Goal: Find specific page/section: Find specific page/section

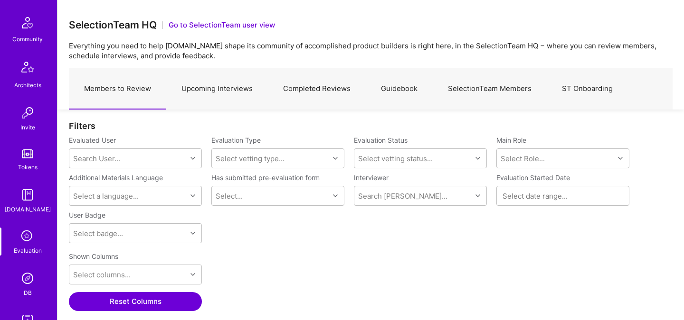
scroll to position [285, 0]
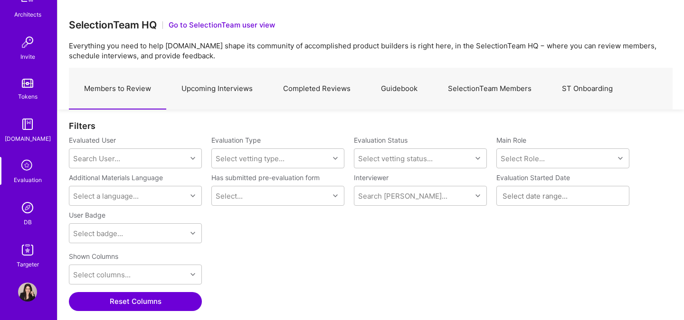
click at [32, 253] on img at bounding box center [27, 250] width 19 height 19
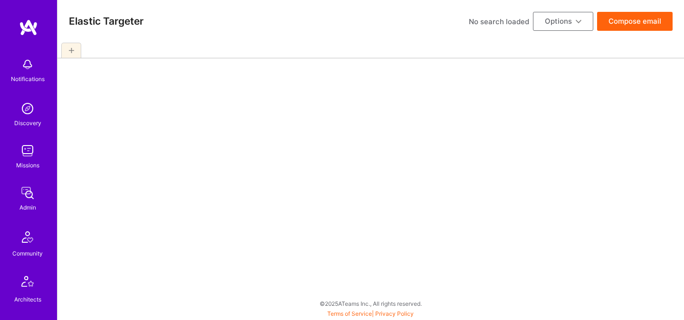
click at [32, 244] on link "Community" at bounding box center [27, 242] width 59 height 33
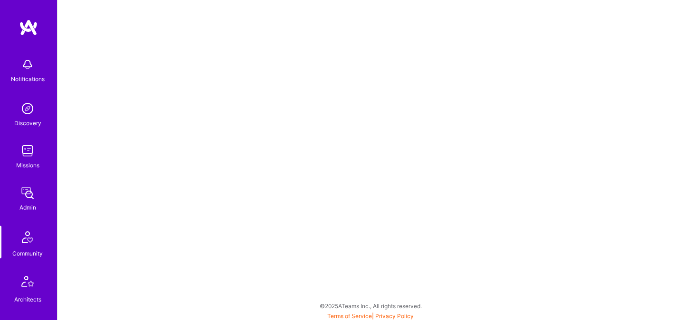
click at [32, 235] on img at bounding box center [27, 237] width 23 height 23
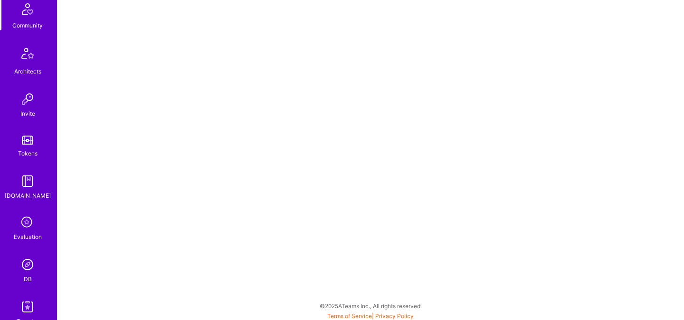
scroll to position [285, 0]
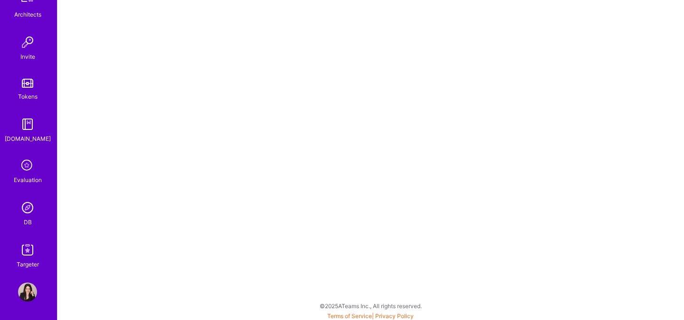
click at [30, 210] on img at bounding box center [27, 207] width 19 height 19
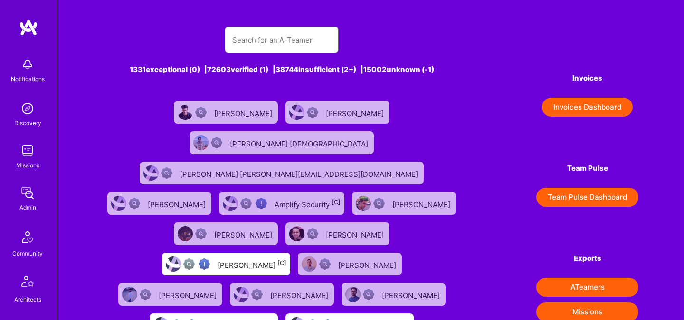
click at [267, 50] on input "text" at bounding box center [281, 40] width 99 height 24
paste input "[PERSON_NAME]"
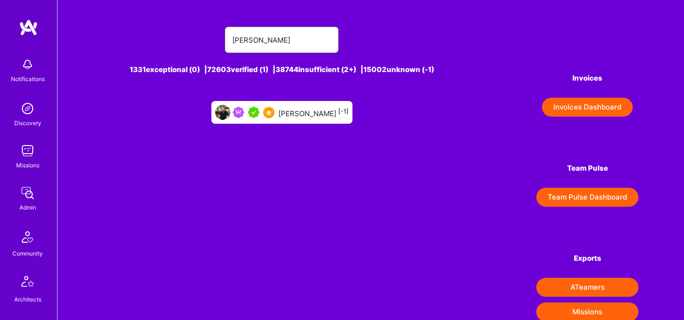
type input "[PERSON_NAME]"
click at [285, 117] on div "[PERSON_NAME] [-1]" at bounding box center [313, 112] width 70 height 12
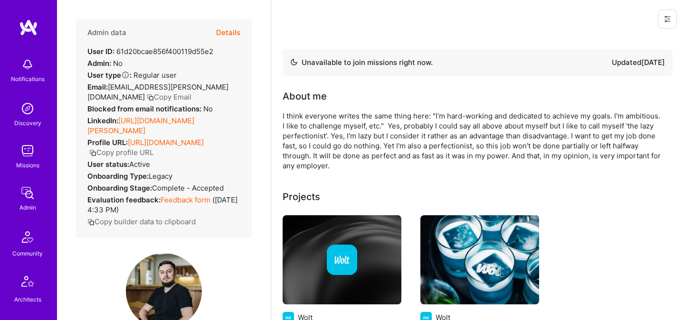
click at [236, 31] on button "Details" at bounding box center [228, 33] width 24 height 28
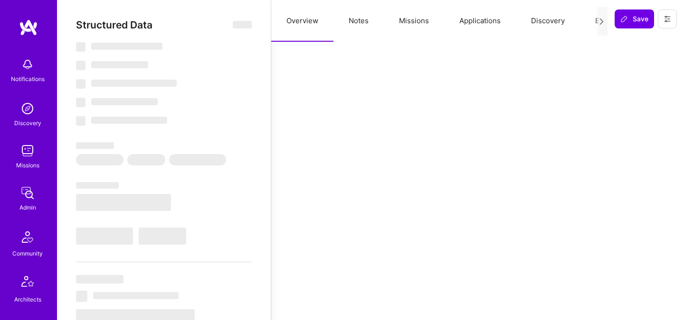
select select "Not Available"
select select "1 Month"
select select "5"
select select "7"
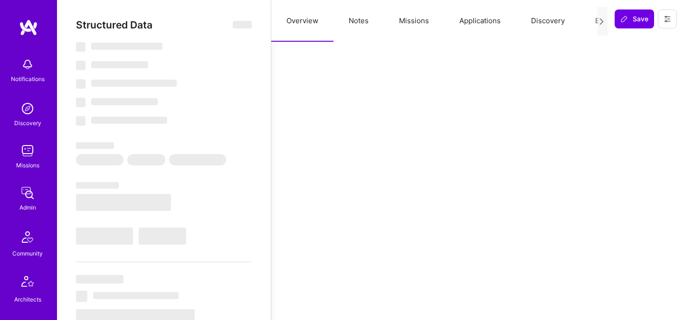
select select "6"
select select "PL"
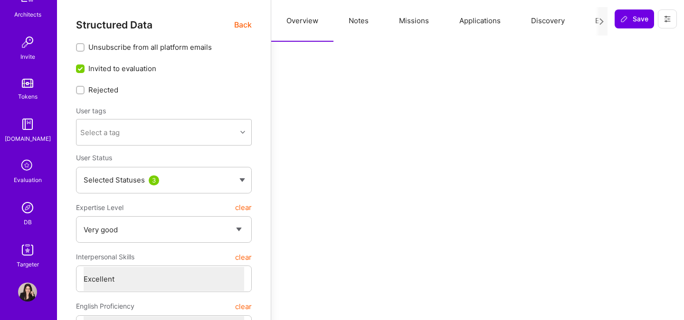
click at [28, 210] on img at bounding box center [27, 207] width 19 height 19
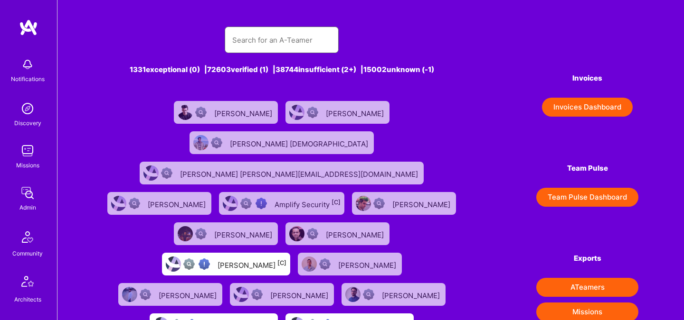
click at [280, 32] on input "text" at bounding box center [281, 40] width 99 height 24
paste input "[PERSON_NAME]"
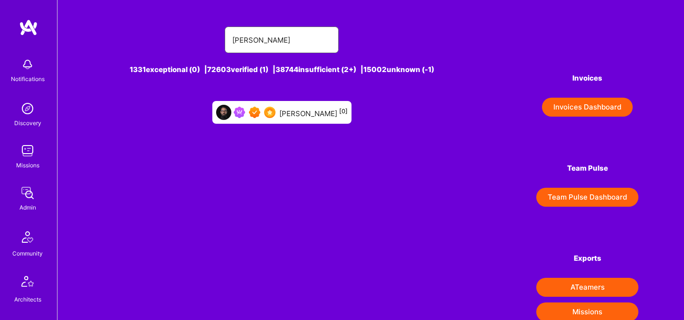
type input "[PERSON_NAME]"
click at [307, 110] on div "[PERSON_NAME] [0]" at bounding box center [313, 112] width 68 height 12
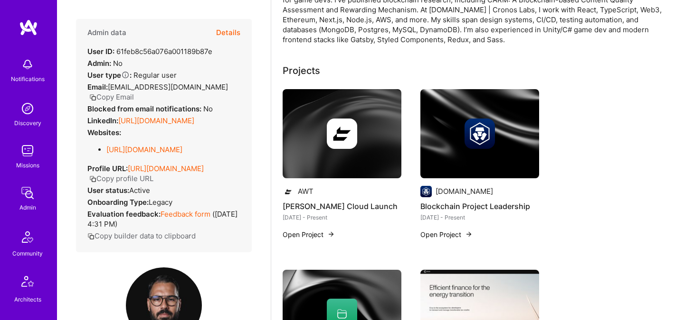
click at [261, 166] on div "Admin data Details User ID: 61feb8c56a076a001189b87e Admin: No User type Regula…" at bounding box center [164, 160] width 214 height 320
